Goal: Find contact information: Obtain details needed to contact an individual or organization

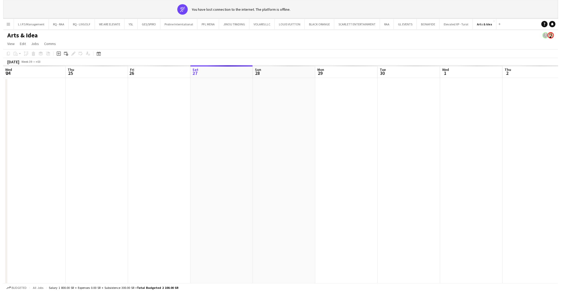
scroll to position [0, 155]
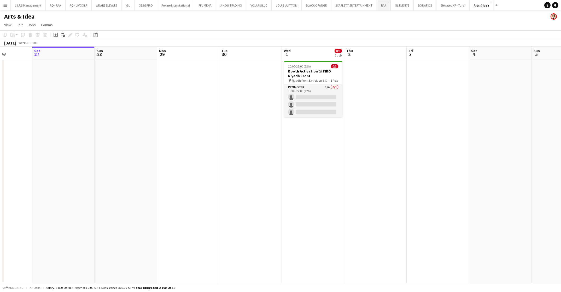
click at [380, 9] on button "RAA Close" at bounding box center [384, 5] width 14 height 10
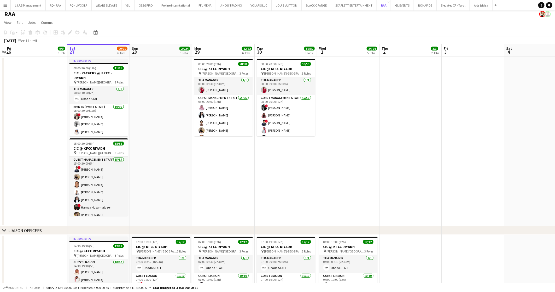
scroll to position [0, 120]
click at [105, 115] on app-card-role "Events (Event Staff) [DATE] 08:00-20:00 (12h) ! [PERSON_NAME] [PERSON_NAME] [PE…" at bounding box center [99, 148] width 59 height 88
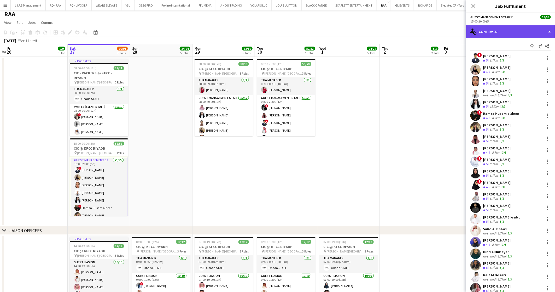
click at [520, 32] on div "single-neutral-actions-check-2 Confirmed" at bounding box center [511, 31] width 89 height 13
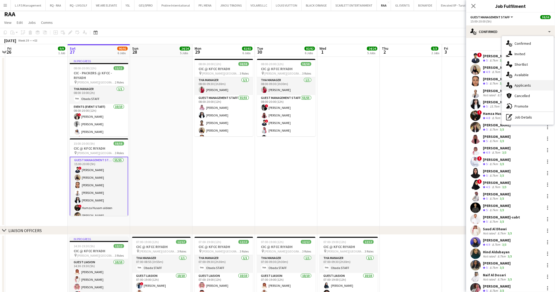
click at [533, 82] on div "single-neutral-actions-information Applicants" at bounding box center [528, 85] width 52 height 10
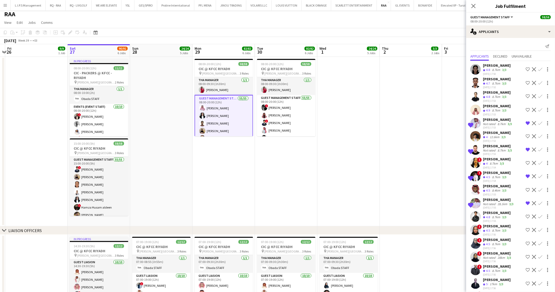
click at [496, 109] on div "8.7km" at bounding box center [496, 110] width 10 height 4
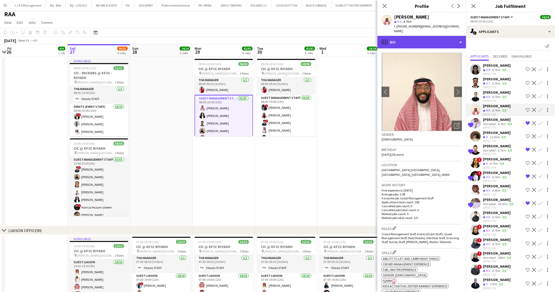
click at [426, 36] on div "profile Bio" at bounding box center [422, 42] width 89 height 13
click at [415, 36] on div "profile Bio" at bounding box center [422, 42] width 89 height 13
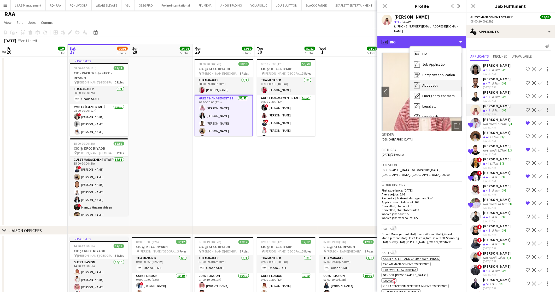
scroll to position [18, 0]
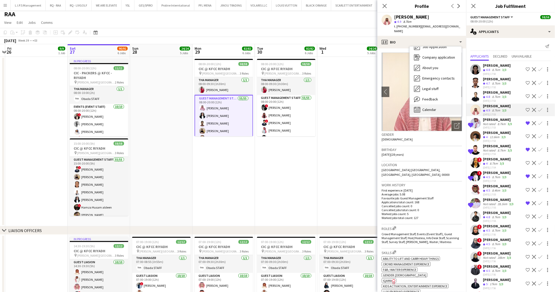
click at [444, 104] on div "Calendar Calendar" at bounding box center [436, 109] width 52 height 10
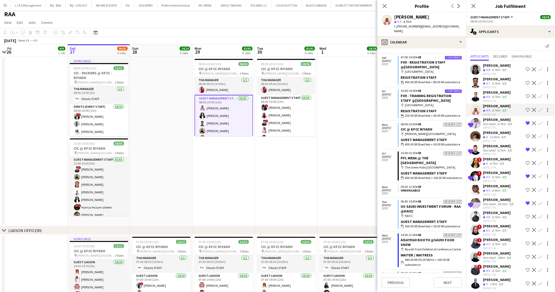
scroll to position [106, 0]
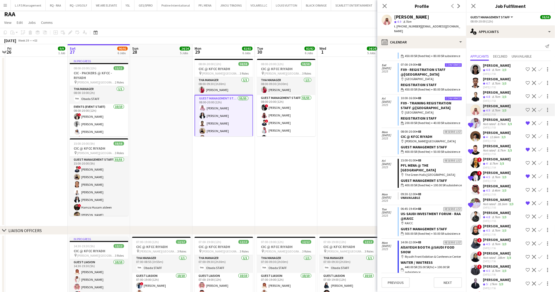
click at [492, 146] on div "[PERSON_NAME]" at bounding box center [498, 145] width 30 height 5
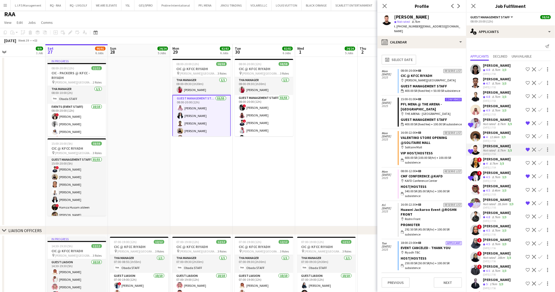
scroll to position [0, 142]
click at [432, 36] on div "calendar-full Calendar" at bounding box center [422, 42] width 89 height 13
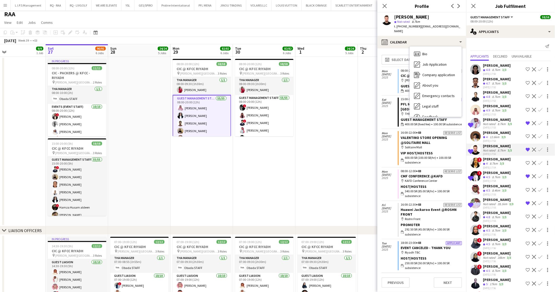
click at [389, 48] on app-calendar-tab "calendar-full Select date [DATE] Reserve list 08:00-20:00 +03 CIC @ KFCC RIYADH…" at bounding box center [422, 169] width 89 height 243
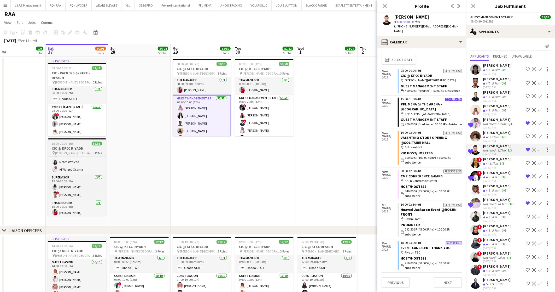
scroll to position [0, 0]
click at [490, 107] on div "[PERSON_NAME]" at bounding box center [497, 106] width 28 height 5
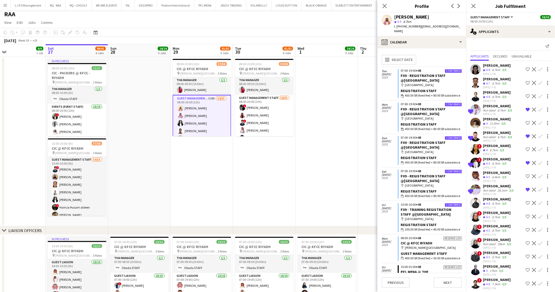
click at [420, 18] on div "[PERSON_NAME]" at bounding box center [411, 17] width 35 height 5
copy div "[PERSON_NAME]"
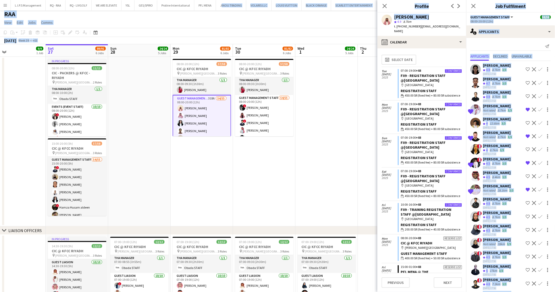
click at [405, 13] on div "Mosab [PERSON_NAME] 4.9 8.7km t. [PHONE_NUMBER] | [EMAIL_ADDRESS][DOMAIN_NAME]" at bounding box center [422, 24] width 89 height 23
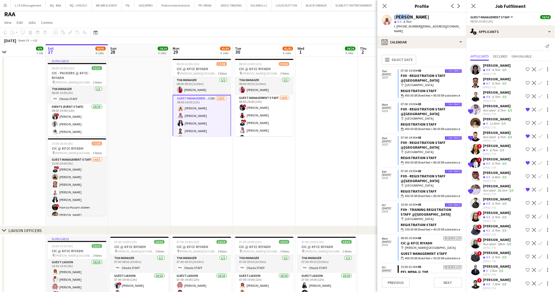
click at [405, 13] on div "Mosab [PERSON_NAME] 4.9 8.7km t. [PHONE_NUMBER] | [EMAIL_ADDRESS][DOMAIN_NAME]" at bounding box center [422, 24] width 89 height 23
click at [406, 16] on div "[PERSON_NAME]" at bounding box center [411, 17] width 35 height 5
click at [402, 18] on div "[PERSON_NAME]" at bounding box center [411, 17] width 35 height 5
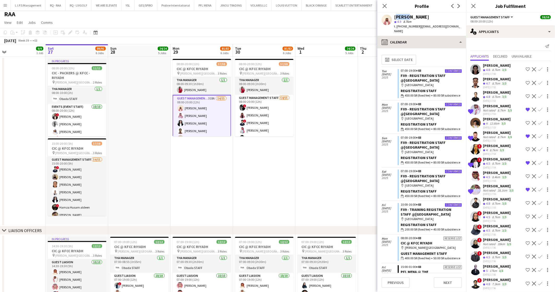
click at [401, 13] on div "Mosab [PERSON_NAME] 4.9 8.7km t. [PHONE_NUMBER] | [EMAIL_ADDRESS][DOMAIN_NAME]" at bounding box center [422, 24] width 89 height 23
click at [439, 53] on div "calendar-full Select date" at bounding box center [422, 60] width 81 height 14
click at [428, 39] on app-crew-profile "Close pop-in Profile Previous Next [PERSON_NAME] star 4.9 8.7km t. [PHONE_NUMBE…" at bounding box center [422, 146] width 89 height 292
click at [428, 39] on div "calendar-full Calendar" at bounding box center [422, 42] width 89 height 13
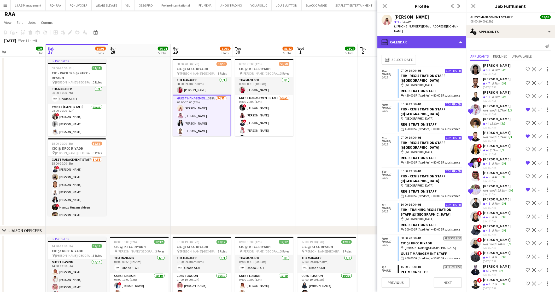
click at [428, 39] on div "calendar-full Calendar" at bounding box center [422, 42] width 89 height 13
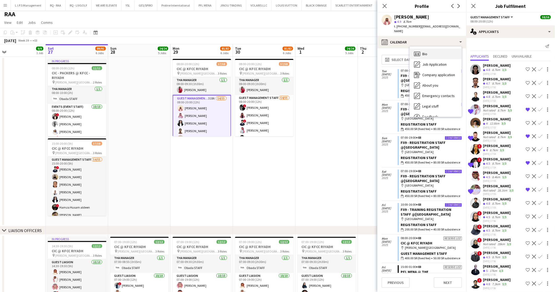
drag, startPoint x: 428, startPoint y: 39, endPoint x: 424, endPoint y: 48, distance: 9.5
click at [424, 51] on span "Bio" at bounding box center [425, 53] width 5 height 5
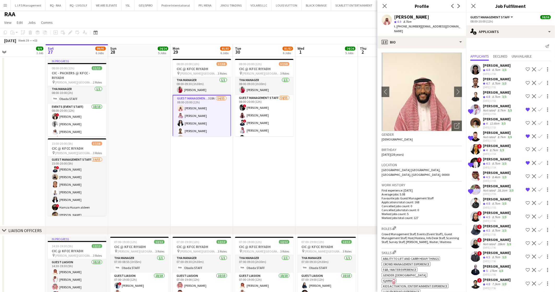
scroll to position [231, 0]
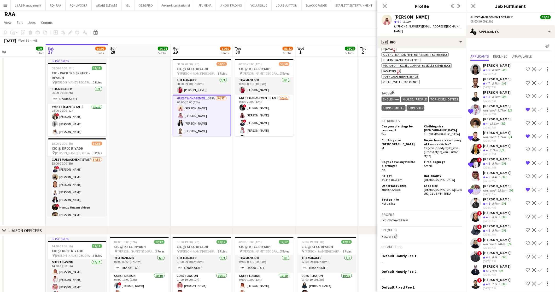
click at [401, 18] on div "[PERSON_NAME]" at bounding box center [411, 17] width 35 height 5
copy div "[PERSON_NAME]"
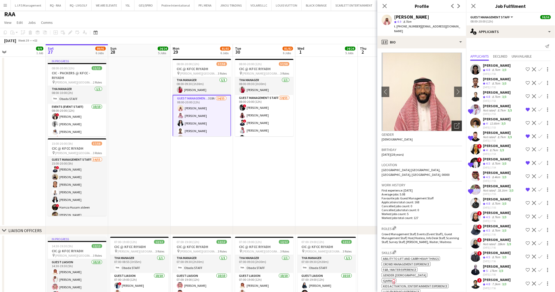
click at [456, 123] on icon at bounding box center [458, 125] width 4 height 4
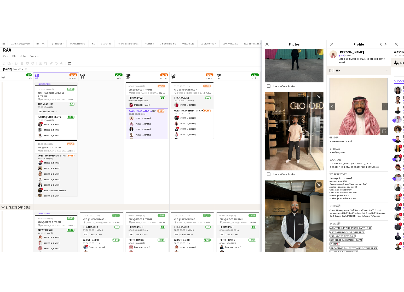
scroll to position [574, 0]
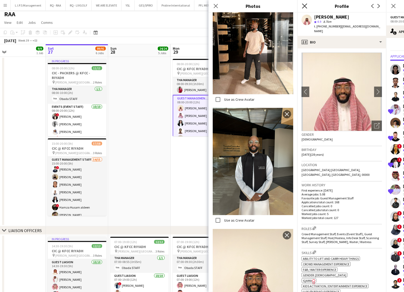
drag, startPoint x: 305, startPoint y: 9, endPoint x: 306, endPoint y: 4, distance: 5.5
click at [306, 4] on div "Close pop-in" at bounding box center [304, 6] width 15 height 12
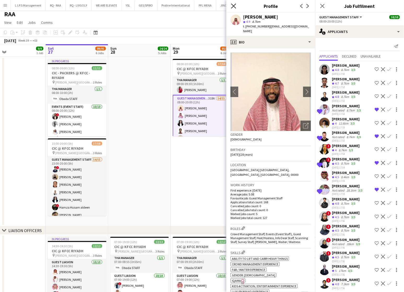
click at [306, 4] on div "Close pop-in Profile Previous Next" at bounding box center [270, 6] width 89 height 13
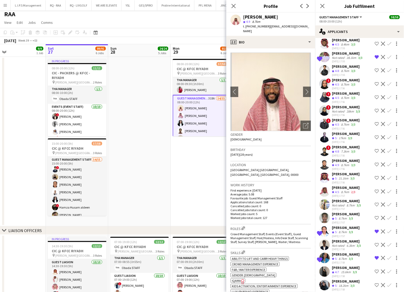
scroll to position [148, 0]
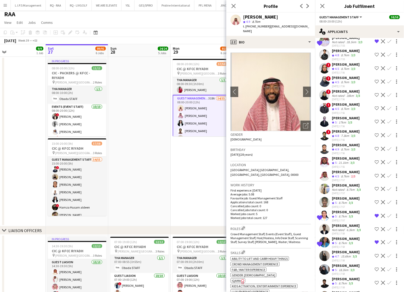
click at [351, 204] on app-skills-label "3/3" at bounding box center [351, 202] width 4 height 4
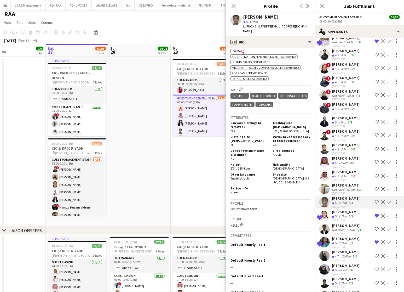
scroll to position [225, 0]
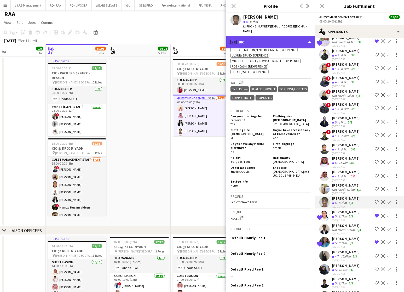
click at [285, 36] on div "profile Bio" at bounding box center [270, 42] width 89 height 13
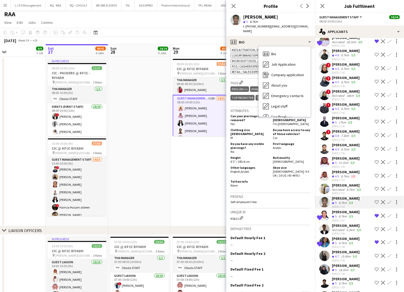
click at [290, 208] on div "Unique ID KSA11 Edit crew unique ID" at bounding box center [271, 216] width 81 height 17
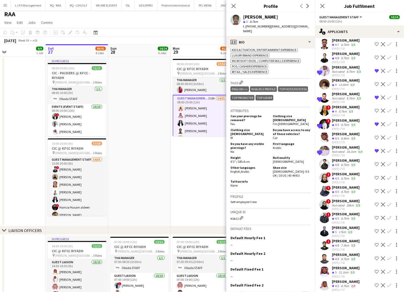
scroll to position [0, 0]
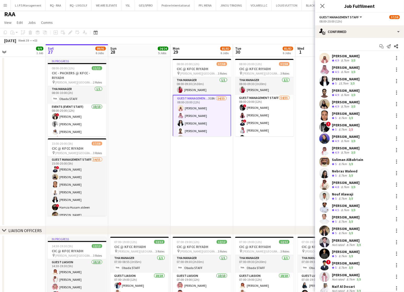
click at [338, 56] on div "[PERSON_NAME]" at bounding box center [346, 56] width 28 height 5
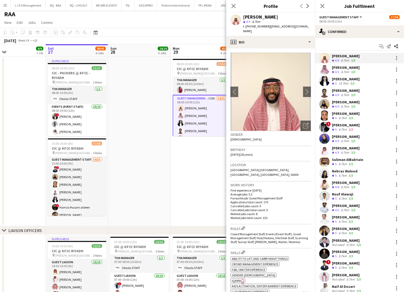
click at [263, 18] on div "[PERSON_NAME]" at bounding box center [260, 17] width 35 height 5
copy div "[PERSON_NAME]"
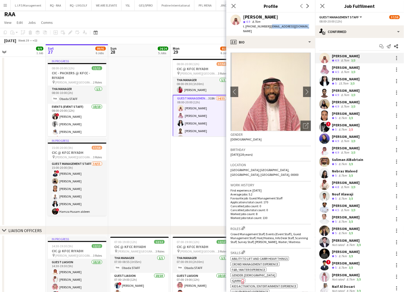
drag, startPoint x: 306, startPoint y: 27, endPoint x: 268, endPoint y: 27, distance: 38.2
click at [268, 27] on app-profile-header "Mosab [PERSON_NAME] 4.9 8.7km t. [PHONE_NUMBER] | [EMAIL_ADDRESS][DOMAIN_NAME]" at bounding box center [270, 24] width 89 height 23
copy span "[EMAIL_ADDRESS][DOMAIN_NAME]"
click at [252, 26] on span "t. [PHONE_NUMBER]" at bounding box center [256, 26] width 27 height 4
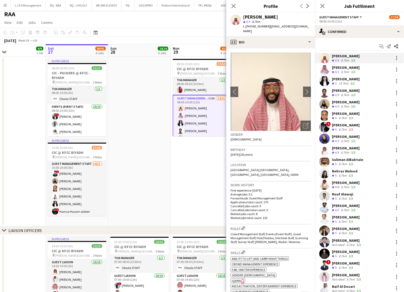
copy span "966549582849"
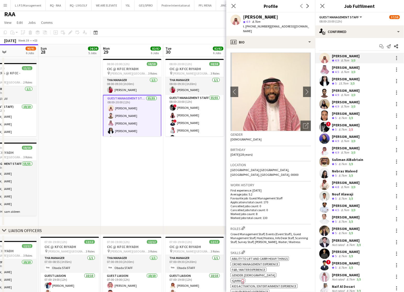
scroll to position [0, 212]
click at [233, 5] on icon at bounding box center [233, 5] width 5 height 5
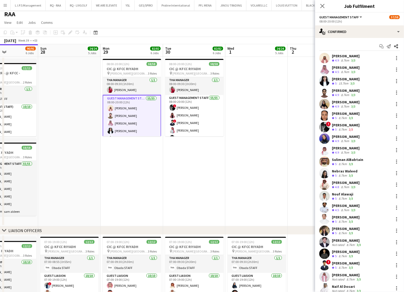
click at [7, 3] on button "Menu" at bounding box center [5, 5] width 10 height 10
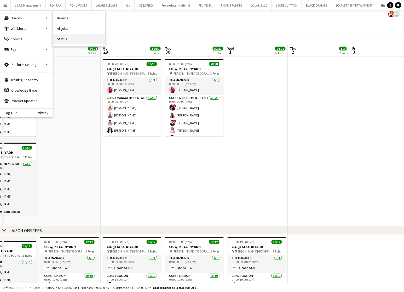
click at [71, 38] on link "Status" at bounding box center [79, 39] width 52 height 10
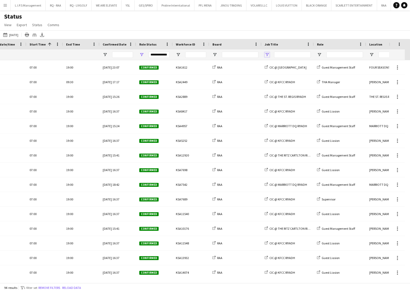
click at [266, 54] on span "Open Filter Menu" at bounding box center [267, 54] width 5 height 5
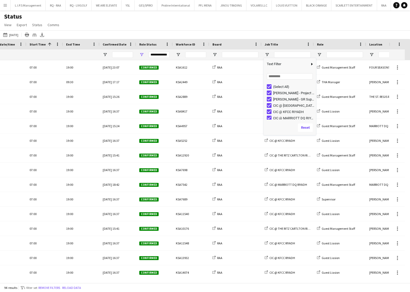
click at [281, 87] on div "(Select All)" at bounding box center [293, 87] width 41 height 4
type input "***"
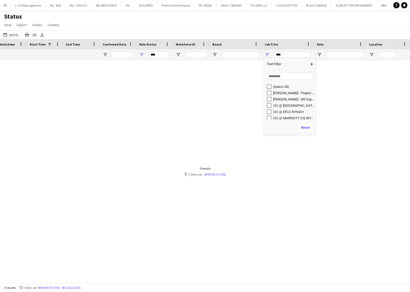
click at [286, 108] on div "CIC @ KFCC RIYADH" at bounding box center [291, 111] width 49 height 6
drag, startPoint x: 290, startPoint y: 134, endPoint x: 301, endPoint y: 214, distance: 80.5
click at [301, 135] on div "Column Filter" at bounding box center [290, 134] width 50 height 1
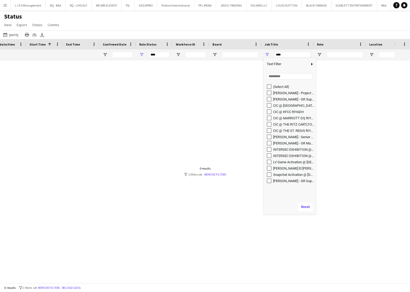
click at [283, 106] on div "CIC @ [GEOGRAPHIC_DATA]" at bounding box center [293, 106] width 41 height 4
type input "**********"
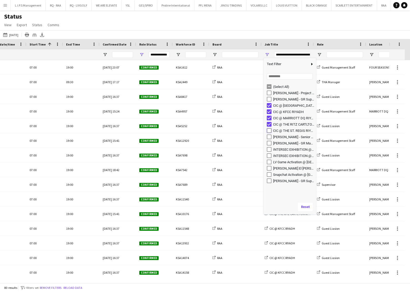
type input "**********"
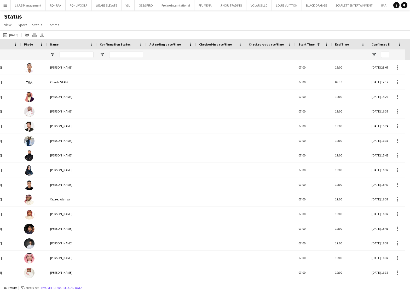
scroll to position [0, 29]
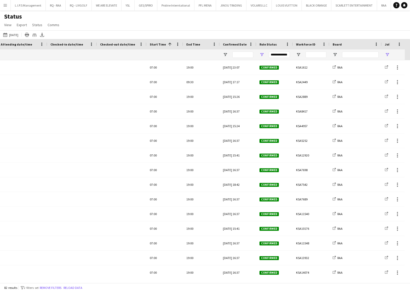
drag, startPoint x: 108, startPoint y: 283, endPoint x: 135, endPoint y: 278, distance: 27.2
click at [135, 278] on main "Status View Views Default view New view Update view Delete view Edit name Custo…" at bounding box center [205, 147] width 410 height 274
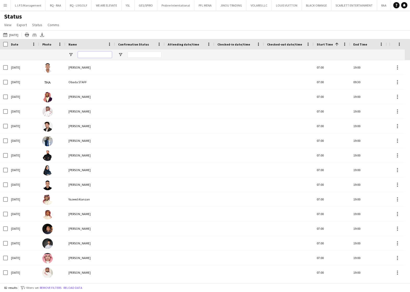
click at [84, 58] on input "Name Filter Input" at bounding box center [95, 54] width 34 height 6
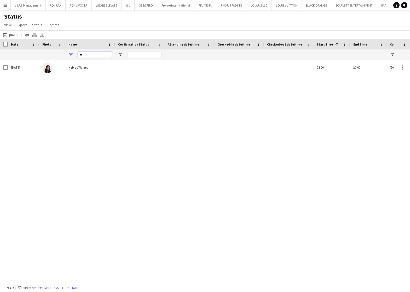
type input "*"
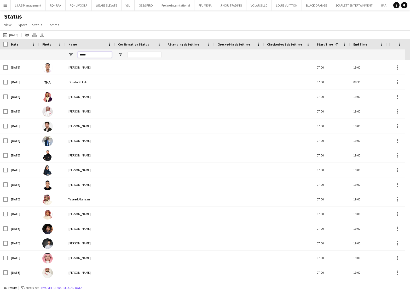
type input "******"
type input "***"
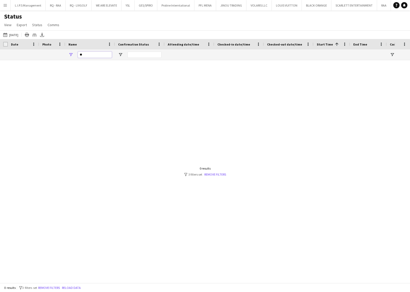
type input "*"
type input "**********"
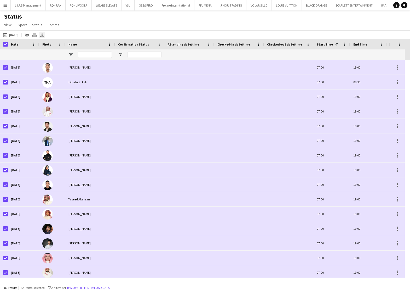
click at [45, 34] on div "Export XLSX" at bounding box center [42, 35] width 6 height 6
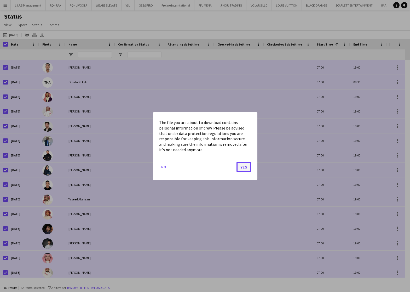
click at [240, 166] on button "Yes" at bounding box center [244, 166] width 15 height 10
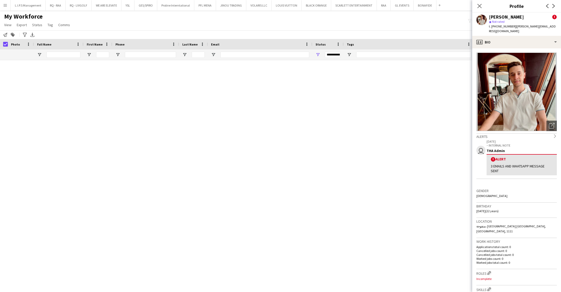
drag, startPoint x: 0, startPoint y: 0, endPoint x: 58, endPoint y: 242, distance: 249.1
click at [479, 5] on icon at bounding box center [480, 6] width 4 height 4
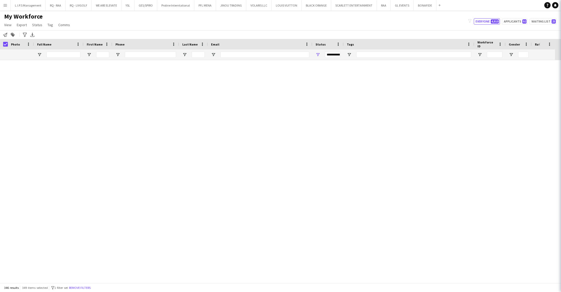
scroll to position [4769, 0]
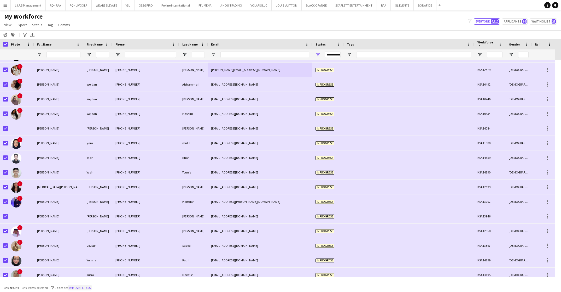
click at [84, 287] on button "Remove filters" at bounding box center [80, 288] width 24 height 6
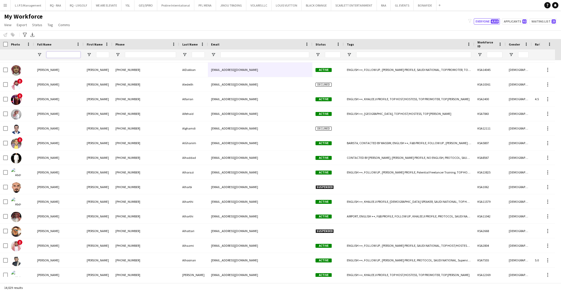
click at [76, 54] on input "Full Name Filter Input" at bounding box center [64, 54] width 34 height 6
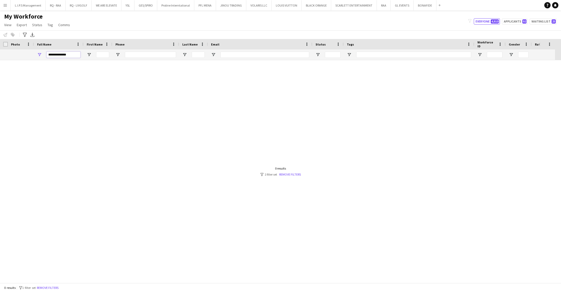
scroll to position [0, 0]
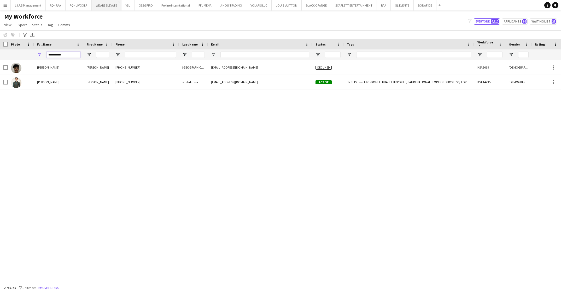
type input "**********"
paste input "**********"
click at [170, 56] on input "Phone Filter Input" at bounding box center [150, 54] width 51 height 6
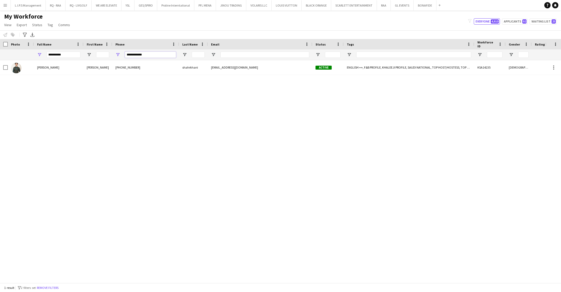
type input "**********"
drag, startPoint x: 69, startPoint y: 56, endPoint x: 26, endPoint y: 51, distance: 43.7
click at [26, 51] on div at bounding box center [371, 54] width 742 height 10
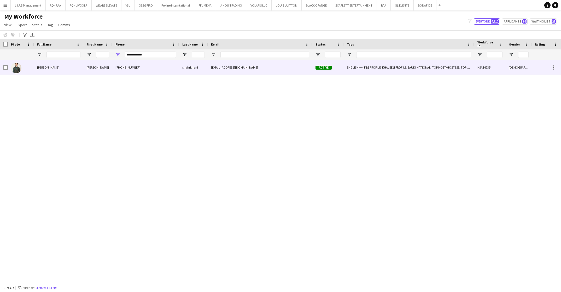
click at [52, 69] on span "[PERSON_NAME]" at bounding box center [48, 67] width 22 height 4
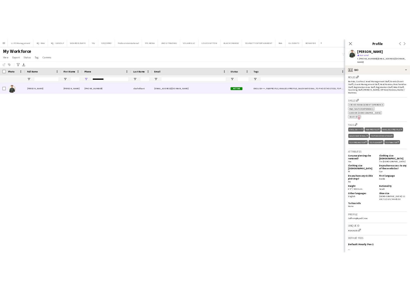
scroll to position [159, 0]
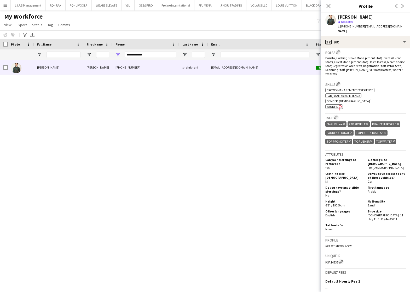
click at [67, 51] on div at bounding box center [64, 54] width 34 height 10
click at [68, 53] on input "*" at bounding box center [64, 54] width 34 height 6
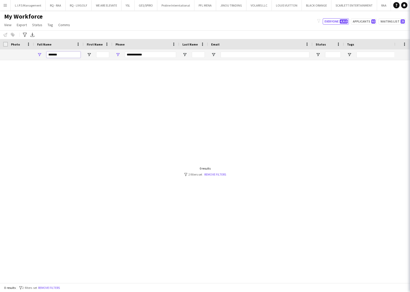
type input "*******"
drag, startPoint x: 171, startPoint y: 52, endPoint x: 98, endPoint y: 48, distance: 73.5
click at [98, 48] on div "Workforce Details Status Email Tags" at bounding box center [371, 49] width 742 height 21
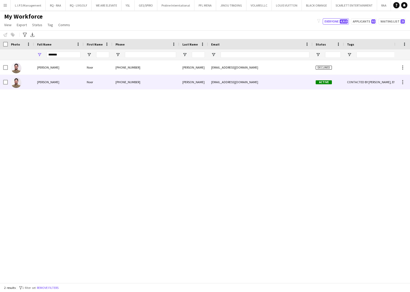
click at [107, 84] on div "Noor" at bounding box center [98, 82] width 29 height 14
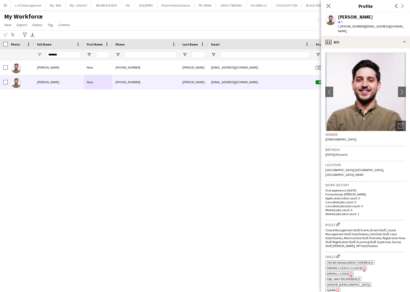
click at [348, 16] on div "[PERSON_NAME]" at bounding box center [355, 17] width 35 height 5
copy div "[PERSON_NAME]"
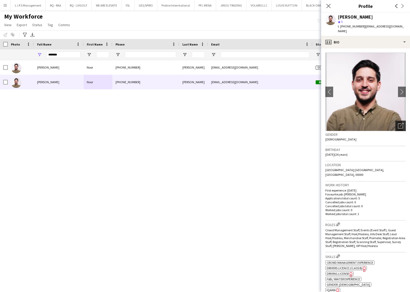
click at [395, 120] on div "Open photos pop-in" at bounding box center [400, 125] width 10 height 10
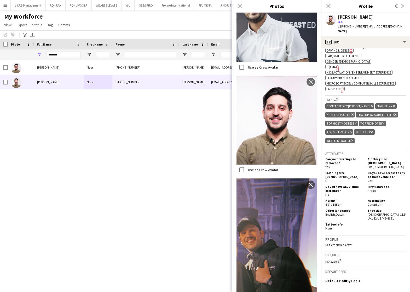
scroll to position [244, 0]
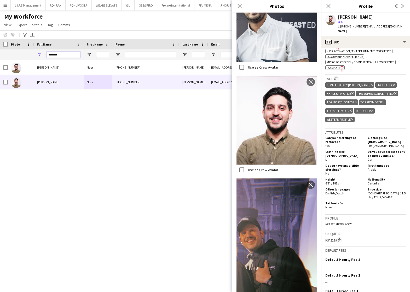
drag, startPoint x: 63, startPoint y: 54, endPoint x: -2, endPoint y: 45, distance: 65.3
click at [0, 45] on html "Menu Boards Boards Boards All jobs Status Workforce Workforce My Workforce Recr…" at bounding box center [205, 146] width 410 height 292
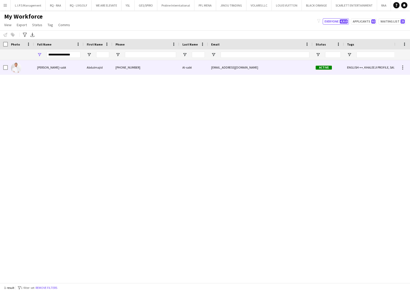
click at [40, 64] on div "[PERSON_NAME]-sabt" at bounding box center [59, 67] width 50 height 14
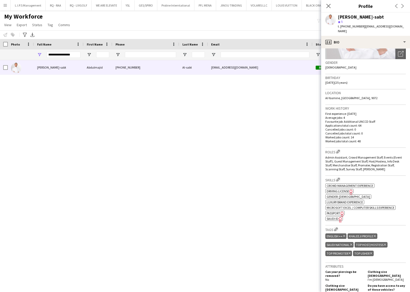
scroll to position [0, 0]
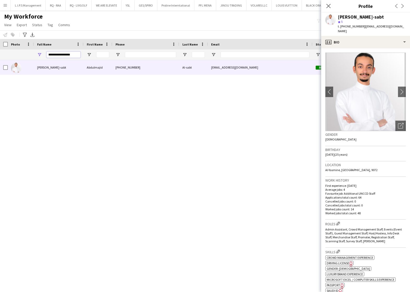
click at [74, 54] on input "**********" at bounding box center [64, 54] width 34 height 6
click at [74, 54] on input "*" at bounding box center [64, 54] width 34 height 6
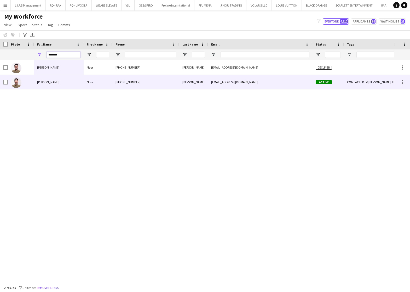
type input "*******"
click at [50, 78] on div "[PERSON_NAME]" at bounding box center [59, 82] width 50 height 14
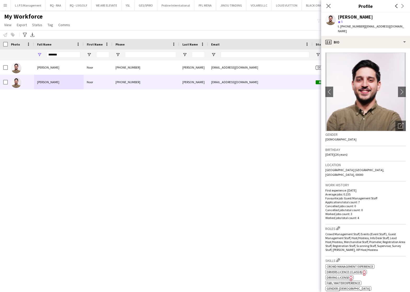
click at [350, 16] on div "[PERSON_NAME]" at bounding box center [355, 17] width 35 height 5
drag, startPoint x: 348, startPoint y: 16, endPoint x: 350, endPoint y: 16, distance: 2.6
click at [350, 16] on div "[PERSON_NAME]" at bounding box center [355, 17] width 35 height 5
click at [348, 16] on div "[PERSON_NAME]" at bounding box center [355, 17] width 35 height 5
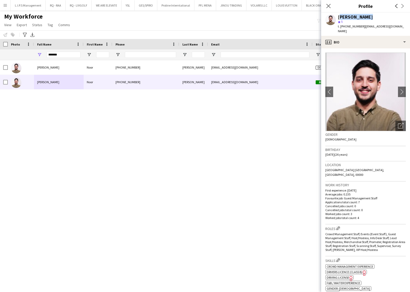
click at [348, 16] on div "[PERSON_NAME]" at bounding box center [355, 17] width 35 height 5
copy div "[PERSON_NAME]"
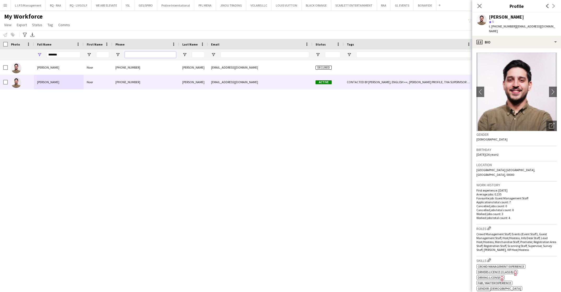
click at [155, 52] on input "Phone Filter Input" at bounding box center [150, 54] width 51 height 6
paste input "**********"
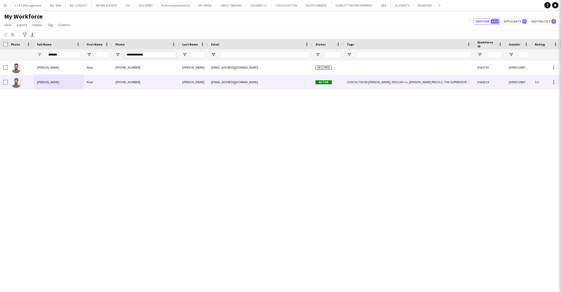
type input "**********"
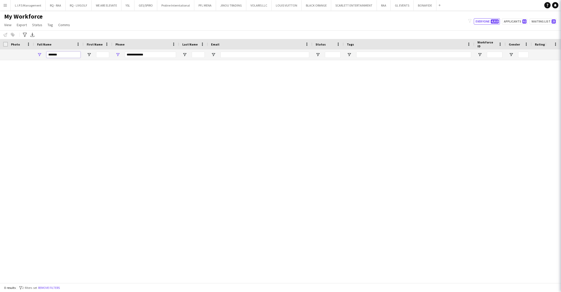
click at [25, 49] on div "**********" at bounding box center [371, 54] width 742 height 10
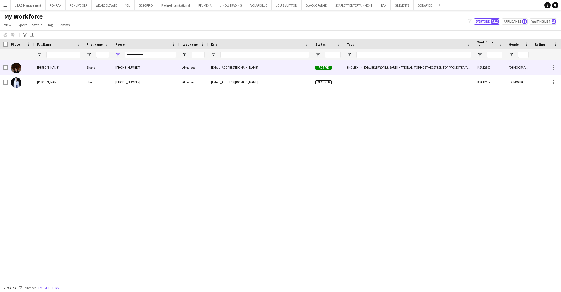
click at [59, 67] on span "[PERSON_NAME]" at bounding box center [48, 67] width 22 height 4
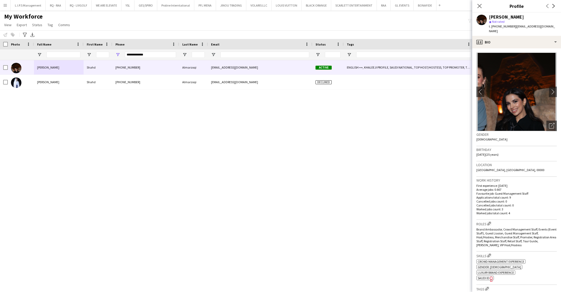
click at [504, 18] on div "[PERSON_NAME]" at bounding box center [506, 17] width 35 height 5
copy div "[PERSON_NAME]"
drag, startPoint x: 557, startPoint y: 27, endPoint x: 502, endPoint y: 138, distance: 123.8
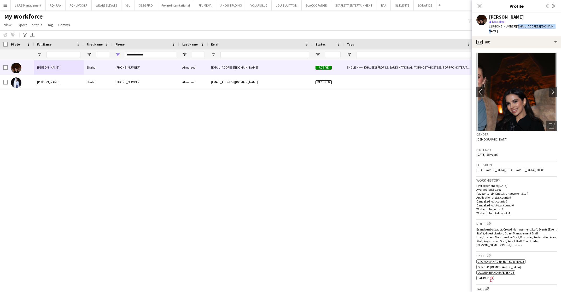
click at [514, 27] on app-profile-header "Shahd Almarzoqi star Not rated t. +966555737608 | shahdmarzoqi8@gmail.com" at bounding box center [517, 24] width 89 height 23
copy span "shahdmarzoqi8@gmail.com"
click at [487, 276] on span "SAUDI ID" at bounding box center [484, 278] width 12 height 4
drag, startPoint x: 157, startPoint y: 55, endPoint x: 93, endPoint y: 50, distance: 65.0
click at [93, 50] on div "**********" at bounding box center [371, 54] width 742 height 10
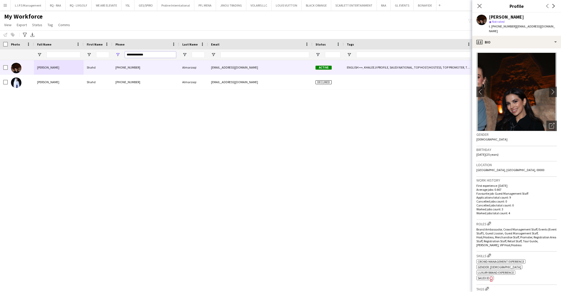
paste input "Phone Filter Input"
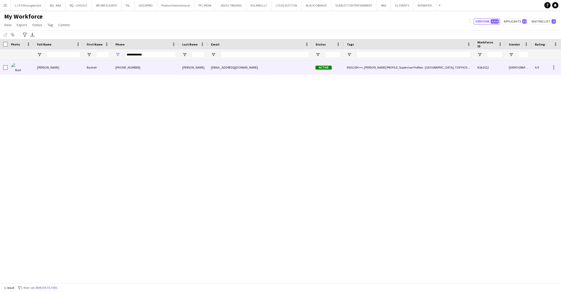
click at [173, 67] on div "+966562895707" at bounding box center [145, 67] width 67 height 14
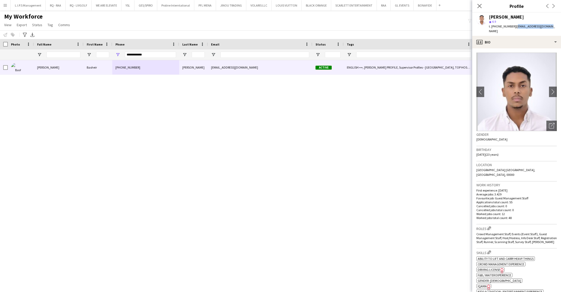
drag, startPoint x: 551, startPoint y: 29, endPoint x: 514, endPoint y: 28, distance: 36.6
click at [514, 28] on div "Basheir Hussein star 4.9 t. +966562895707 | mcbisha2077@gmail.com" at bounding box center [517, 24] width 89 height 23
copy span "mcbisha2077@gmail.com"
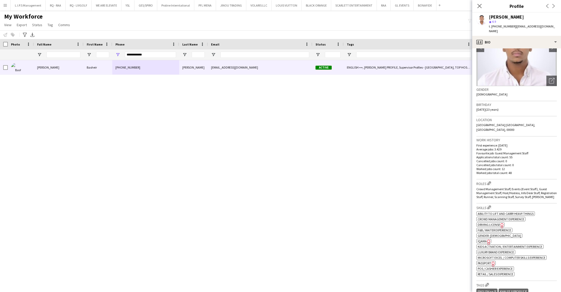
click at [486, 261] on span "Passport" at bounding box center [485, 263] width 14 height 4
click at [158, 54] on input "**********" at bounding box center [150, 54] width 51 height 6
drag, startPoint x: 158, startPoint y: 54, endPoint x: 106, endPoint y: 48, distance: 52.6
click at [106, 48] on div "Workforce Details Status Email Tags" at bounding box center [371, 49] width 742 height 21
paste input "Phone Filter Input"
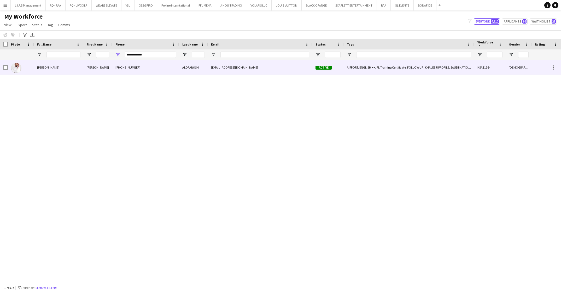
click at [130, 72] on div "+966583704985" at bounding box center [145, 67] width 67 height 14
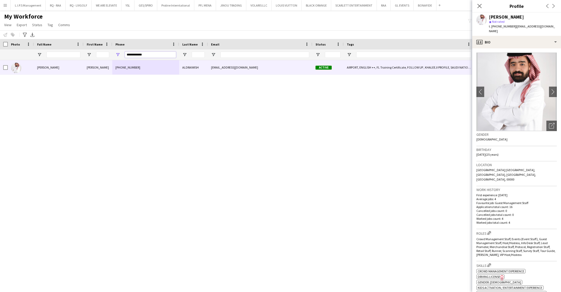
click at [160, 52] on input "**********" at bounding box center [150, 54] width 51 height 6
paste input "Phone Filter Input"
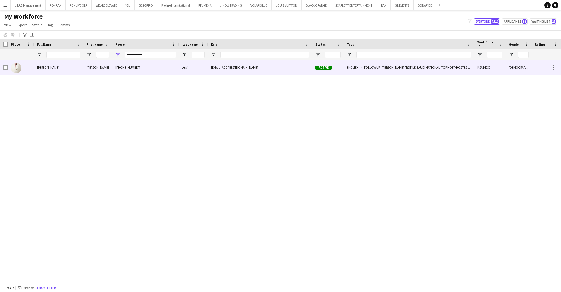
click at [418, 64] on div "ENGLISH ++, FOLLOW UP , KHALEEJI PROFILE, SAUDI NATIONAL, TOP HOST/HOSTESS, TOP…" at bounding box center [409, 67] width 131 height 14
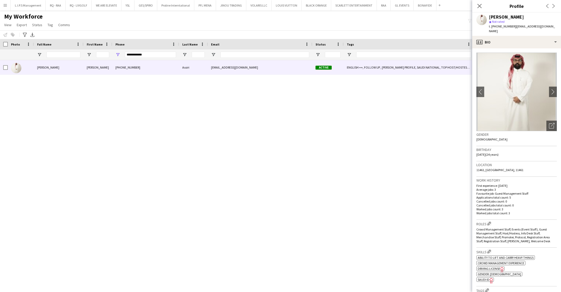
click at [498, 15] on div "[PERSON_NAME]" at bounding box center [506, 17] width 35 height 5
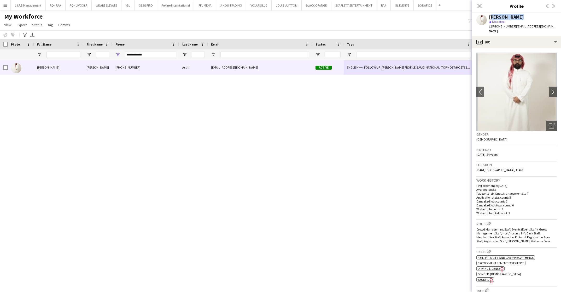
click at [498, 15] on div "[PERSON_NAME]" at bounding box center [506, 17] width 35 height 5
copy div "[PERSON_NAME]"
drag, startPoint x: 534, startPoint y: 27, endPoint x: 514, endPoint y: 26, distance: 19.6
click at [514, 26] on div "Khalid Assiri star Not rated t. +966549887513 | khalidalsiri97@gmail.com" at bounding box center [517, 24] width 89 height 23
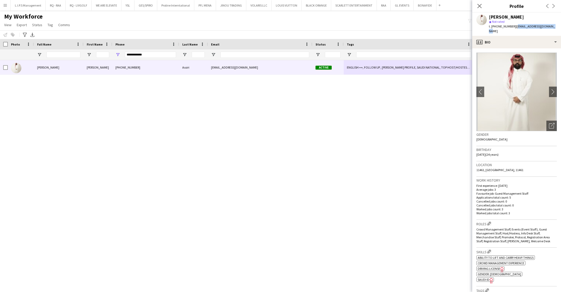
copy span "khalidalsiri97@gmail.com"
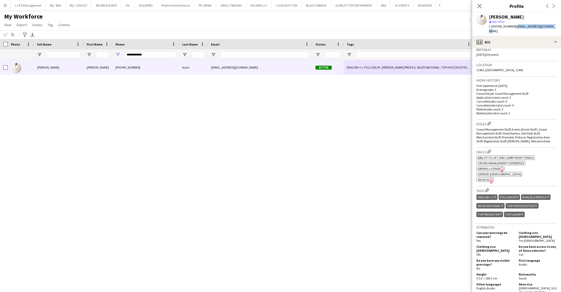
scroll to position [100, 0]
click at [481, 177] on span "SAUDI ID" at bounding box center [484, 179] width 12 height 4
drag, startPoint x: 159, startPoint y: 55, endPoint x: 94, endPoint y: 53, distance: 65.1
click at [94, 53] on div "**********" at bounding box center [371, 54] width 742 height 10
paste input "Phone Filter Input"
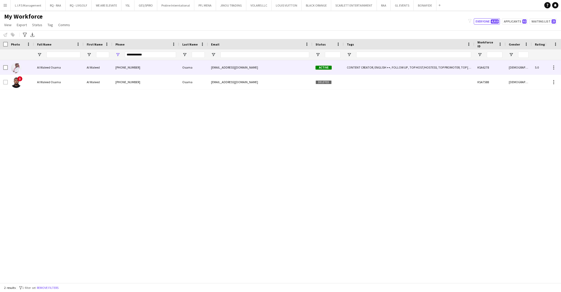
click at [337, 69] on div "Active" at bounding box center [328, 67] width 31 height 14
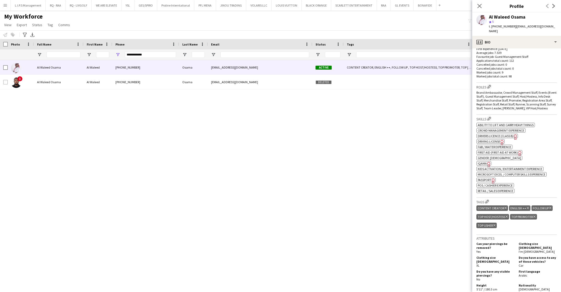
scroll to position [142, 0]
click at [486, 177] on span "Passport" at bounding box center [485, 179] width 14 height 4
drag, startPoint x: 557, startPoint y: 27, endPoint x: 514, endPoint y: 28, distance: 42.3
click at [514, 28] on app-profile-header "Al Waleed Osama star 5 t. +966551521128 | waleedosama57@gmail.com" at bounding box center [517, 24] width 89 height 23
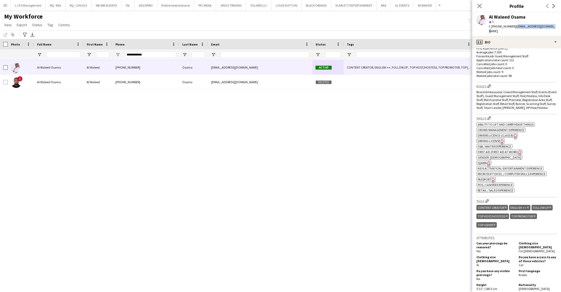
copy span "waleedosama57@gmail.com"
drag, startPoint x: 172, startPoint y: 53, endPoint x: 88, endPoint y: 43, distance: 84.3
click at [88, 43] on div "Workforce Details Status Email Tags" at bounding box center [371, 49] width 742 height 21
paste input "Phone Filter Input"
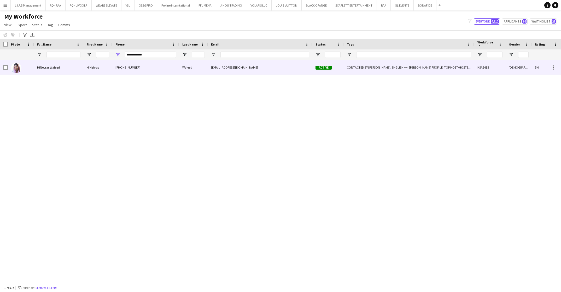
click at [105, 68] on div "HiNebras" at bounding box center [98, 67] width 29 height 14
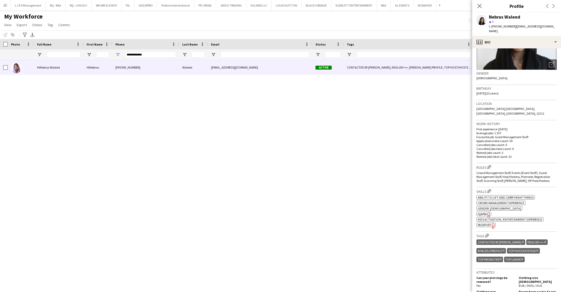
scroll to position [68, 0]
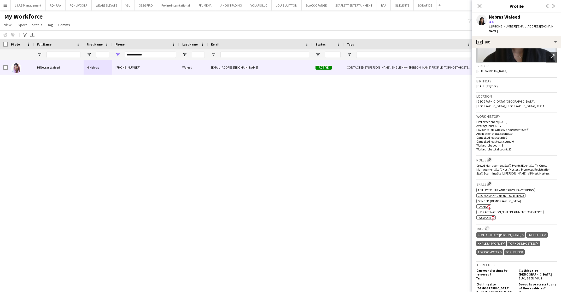
click at [490, 215] on span "Passport" at bounding box center [485, 217] width 14 height 4
drag, startPoint x: 162, startPoint y: 56, endPoint x: 98, endPoint y: 46, distance: 64.7
click at [98, 46] on div "Workforce Details Status Email Tags" at bounding box center [371, 49] width 742 height 21
drag, startPoint x: 496, startPoint y: 13, endPoint x: 498, endPoint y: 17, distance: 3.6
click at [498, 17] on div "Nebras Waleed star 5 t. +966554324434 | nebrasalfa90@gmail.com" at bounding box center [517, 24] width 89 height 23
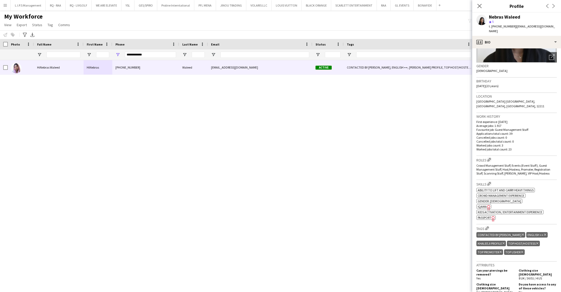
click at [498, 17] on div "Nebras Waleed" at bounding box center [504, 17] width 31 height 5
copy div "Nebras Waleed"
drag, startPoint x: 549, startPoint y: 27, endPoint x: 514, endPoint y: 27, distance: 35.6
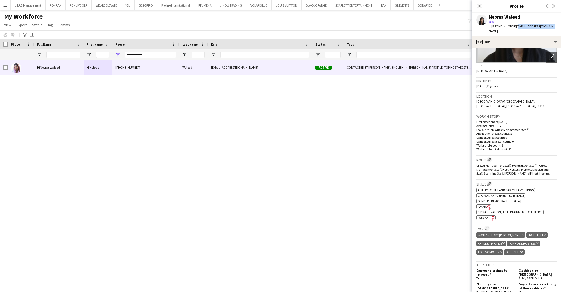
click at [514, 27] on div "Nebras Waleed star 5 t. +966554324434 | nebrasalfa90@gmail.com" at bounding box center [517, 24] width 89 height 23
copy span "nebrasalfa90@gmail.com"
drag, startPoint x: 146, startPoint y: 53, endPoint x: 93, endPoint y: 50, distance: 53.7
click at [93, 50] on div "**********" at bounding box center [371, 54] width 742 height 10
paste input "Phone Filter Input"
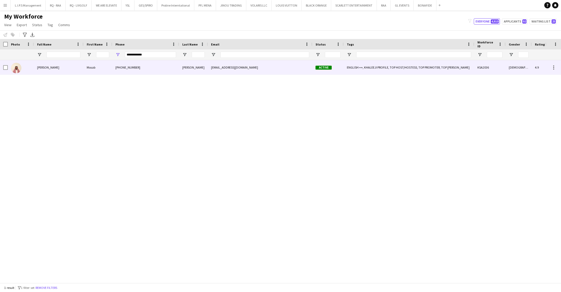
click at [127, 67] on div "+966549582849" at bounding box center [145, 67] width 67 height 14
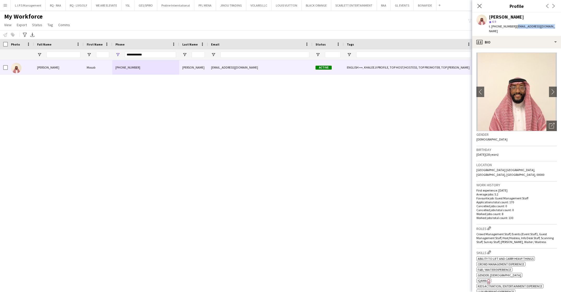
drag, startPoint x: 551, startPoint y: 29, endPoint x: 514, endPoint y: 27, distance: 36.4
click at [514, 27] on div "Mosab Mohamed star 4.9 t. +966549582849 | mosabilo.188@gmail.com" at bounding box center [517, 24] width 89 height 23
click at [505, 22] on div "star 4.9" at bounding box center [523, 21] width 68 height 5
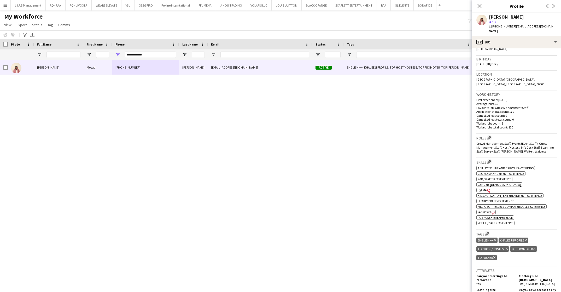
click at [485, 210] on span "Passport" at bounding box center [485, 212] width 14 height 4
drag, startPoint x: 163, startPoint y: 54, endPoint x: 80, endPoint y: 50, distance: 83.0
click at [80, 50] on div "**********" at bounding box center [371, 54] width 742 height 10
paste input "Phone Filter Input"
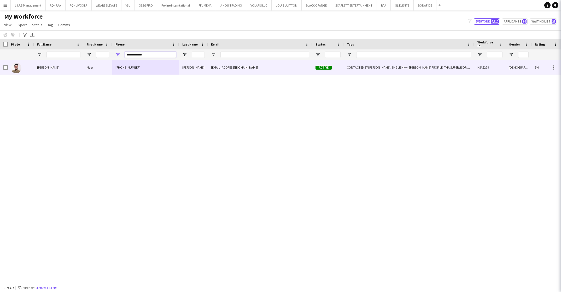
type input "**********"
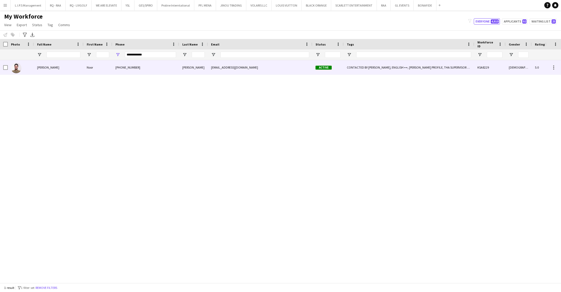
click at [88, 66] on div "Noor" at bounding box center [98, 67] width 29 height 14
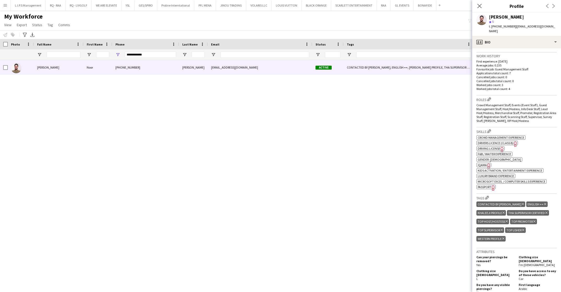
scroll to position [129, 0]
click at [484, 184] on span "Passport" at bounding box center [485, 186] width 14 height 4
drag, startPoint x: 556, startPoint y: 25, endPoint x: 514, endPoint y: 26, distance: 41.6
click at [514, 26] on div "Noor Elhusseiny star 5 t. +966536529504 | noorelhusseiny2@gmail.com" at bounding box center [517, 24] width 89 height 23
